Goal: Use online tool/utility: Utilize a website feature to perform a specific function

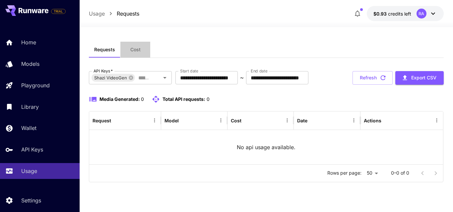
click at [133, 48] on span "Cost" at bounding box center [135, 50] width 10 height 6
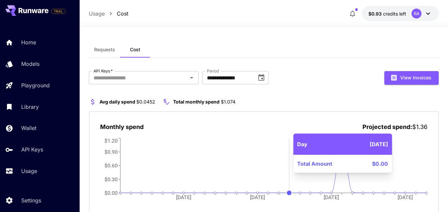
scroll to position [25, 0]
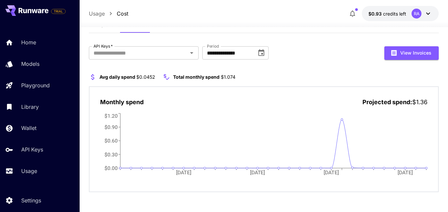
click at [102, 17] on p "Usage" at bounding box center [97, 14] width 16 height 8
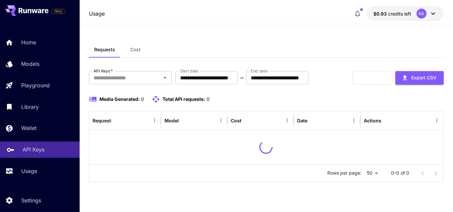
click at [38, 151] on p "API Keys" at bounding box center [34, 150] width 22 height 8
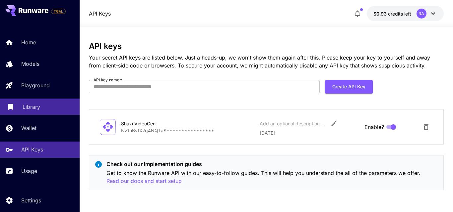
click at [44, 103] on div "Library" at bounding box center [49, 107] width 52 height 8
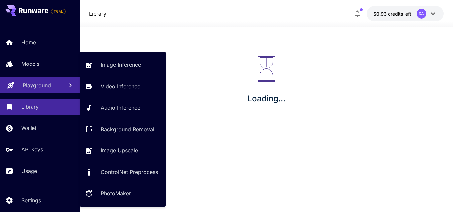
click at [36, 85] on p "Playground" at bounding box center [37, 86] width 29 height 8
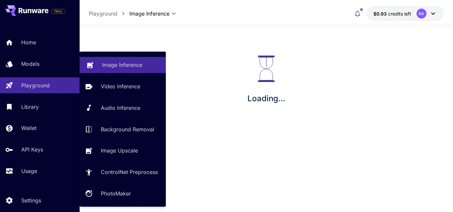
click at [110, 66] on p "Image Inference" at bounding box center [122, 65] width 40 height 8
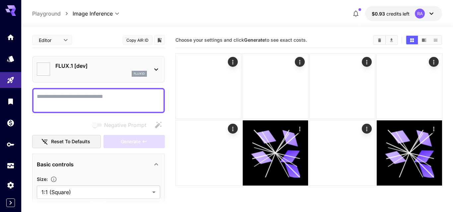
type input "**********"
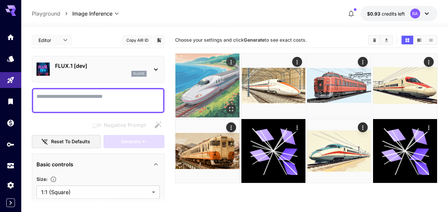
click at [204, 78] on img at bounding box center [207, 86] width 64 height 64
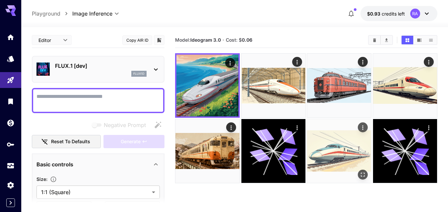
click at [343, 163] on img at bounding box center [339, 151] width 64 height 64
